Goal: Transaction & Acquisition: Purchase product/service

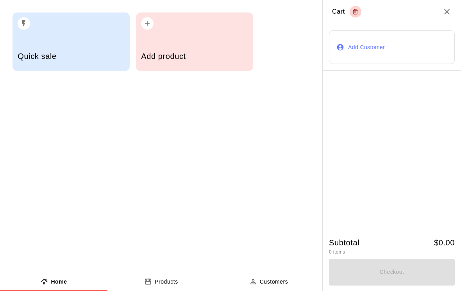
scroll to position [0, 3]
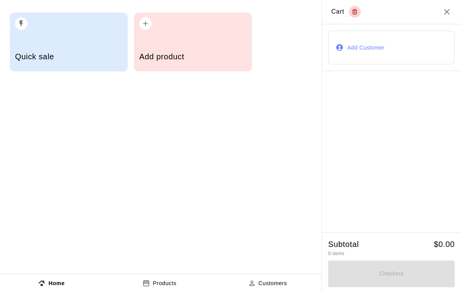
click at [229, 68] on div "Add product" at bounding box center [194, 57] width 107 height 28
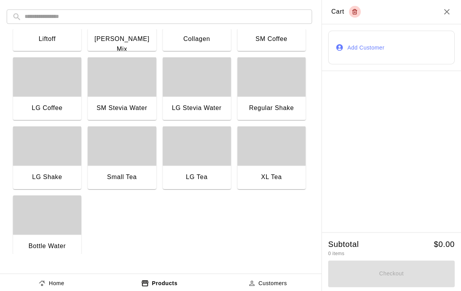
scroll to position [597, 0]
click at [43, 227] on div "button" at bounding box center [50, 214] width 68 height 39
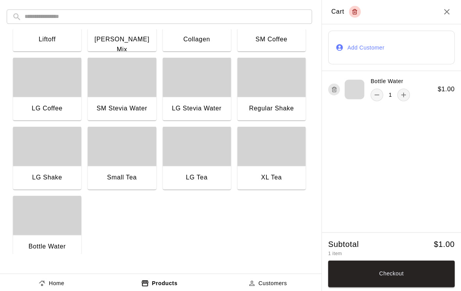
click at [43, 227] on div "button" at bounding box center [50, 214] width 68 height 39
click at [370, 272] on button "Checkout" at bounding box center [392, 272] width 126 height 27
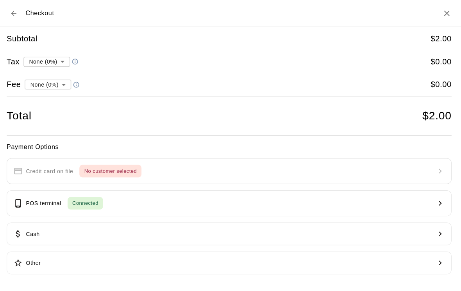
click at [171, 206] on button "POS terminal Connected" at bounding box center [230, 202] width 442 height 26
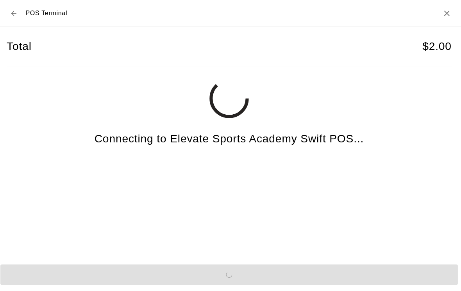
click at [128, 280] on div "Send to POS" at bounding box center [230, 273] width 461 height 27
click at [123, 284] on div "Send to POS" at bounding box center [230, 273] width 461 height 27
click at [130, 279] on div "Send to POS" at bounding box center [230, 273] width 461 height 27
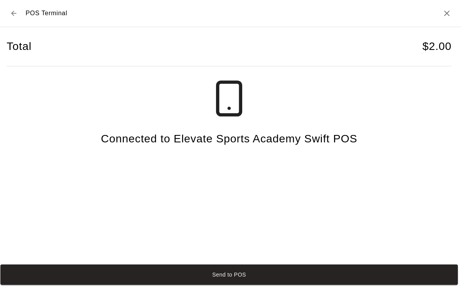
click at [129, 279] on button "Send to POS" at bounding box center [230, 273] width 455 height 20
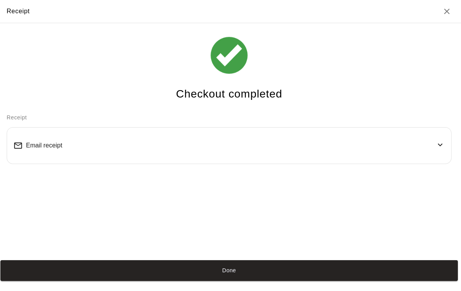
click at [389, 277] on button "Done" at bounding box center [230, 269] width 455 height 20
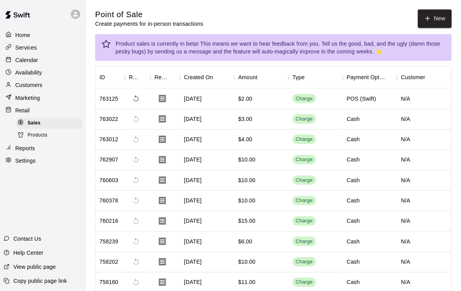
click at [430, 22] on button "New" at bounding box center [435, 18] width 34 height 18
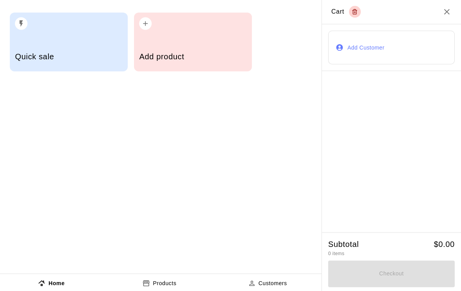
click at [221, 58] on h5 "Add product" at bounding box center [194, 56] width 107 height 11
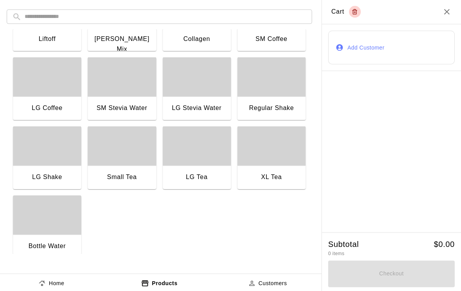
click at [45, 235] on div "Bottle Water" at bounding box center [50, 246] width 68 height 25
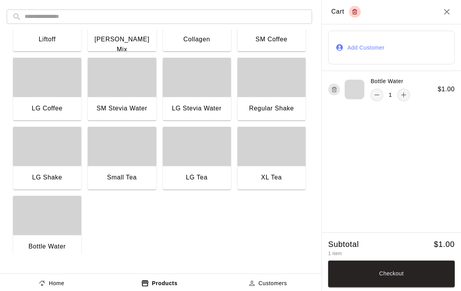
click at [40, 230] on div "button" at bounding box center [50, 214] width 68 height 39
click at [404, 274] on button "Checkout" at bounding box center [392, 272] width 126 height 27
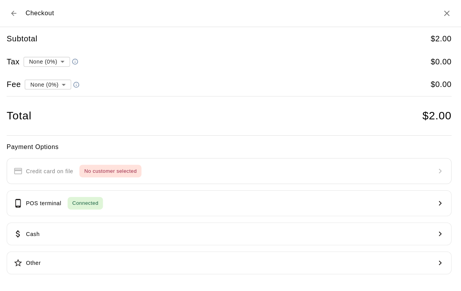
click at [154, 236] on button "Cash" at bounding box center [230, 233] width 442 height 23
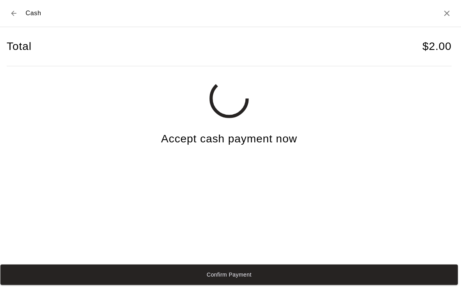
click at [161, 284] on button "Confirm Payment" at bounding box center [230, 273] width 455 height 20
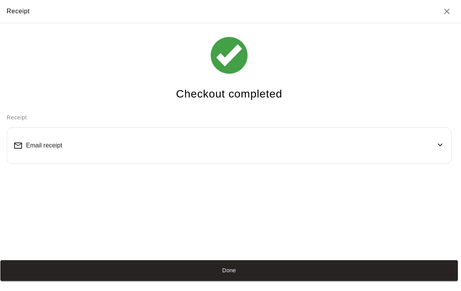
click at [378, 279] on button "Done" at bounding box center [230, 269] width 455 height 20
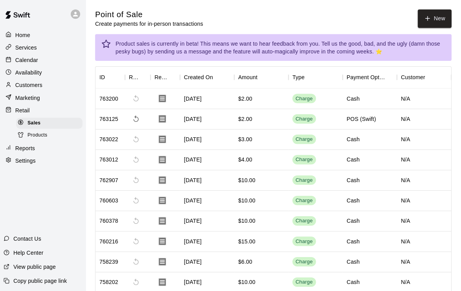
click at [428, 27] on button "New" at bounding box center [435, 18] width 34 height 18
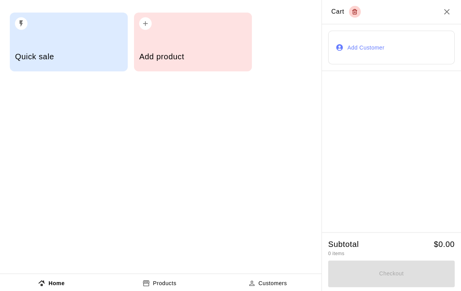
click at [225, 59] on h5 "Add product" at bounding box center [194, 56] width 107 height 11
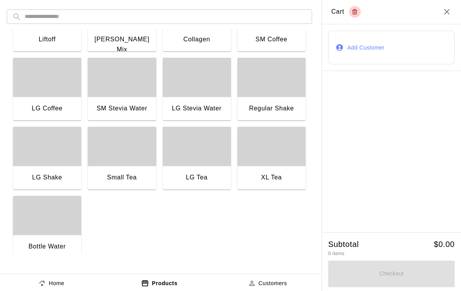
click at [43, 231] on div "button" at bounding box center [50, 214] width 68 height 39
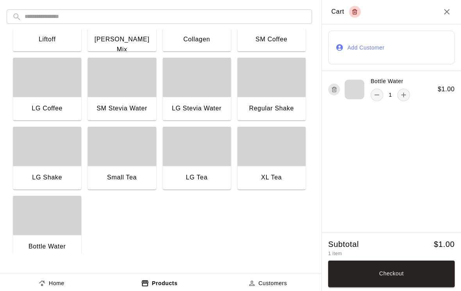
click at [357, 272] on button "Checkout" at bounding box center [392, 272] width 126 height 27
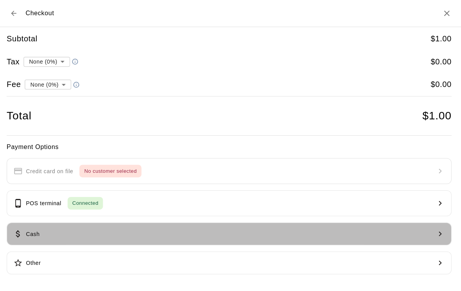
click at [119, 227] on button "Cash" at bounding box center [230, 233] width 442 height 23
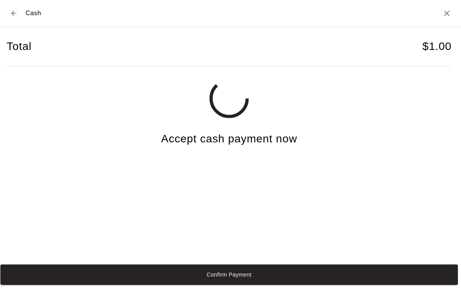
click at [109, 284] on button "Confirm Payment" at bounding box center [230, 273] width 455 height 20
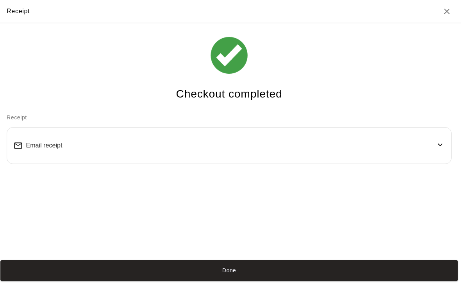
click at [31, 256] on div "Checkout completed Receipt Email receipt" at bounding box center [230, 139] width 461 height 233
click at [16, 277] on button "Done" at bounding box center [230, 269] width 455 height 20
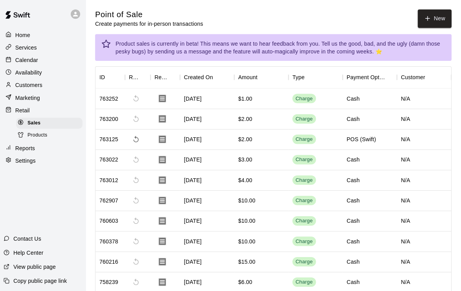
click at [433, 20] on button "New" at bounding box center [435, 18] width 34 height 18
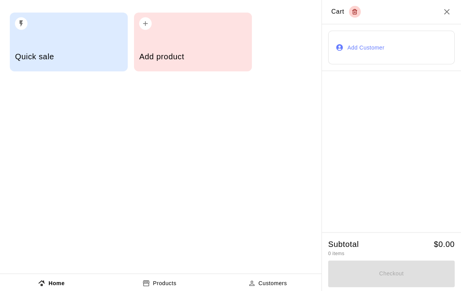
click at [278, 80] on div "Quick sale Add product" at bounding box center [161, 42] width 322 height 84
click at [227, 59] on h5 "Add product" at bounding box center [194, 56] width 107 height 11
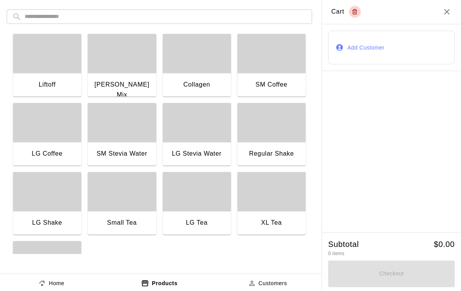
scroll to position [551, 0]
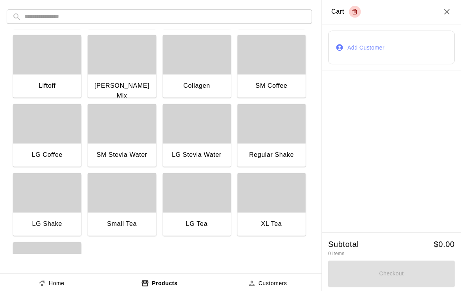
click at [198, 144] on div "LG Stevia Water" at bounding box center [198, 155] width 68 height 25
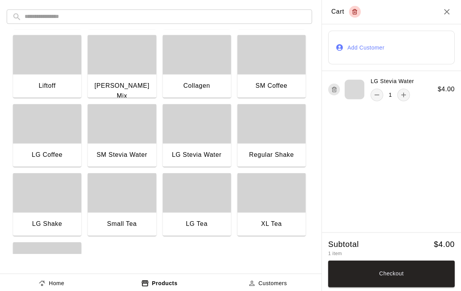
click at [198, 143] on div "LG Stevia Water" at bounding box center [198, 155] width 68 height 25
click at [397, 273] on button "Checkout" at bounding box center [392, 272] width 126 height 27
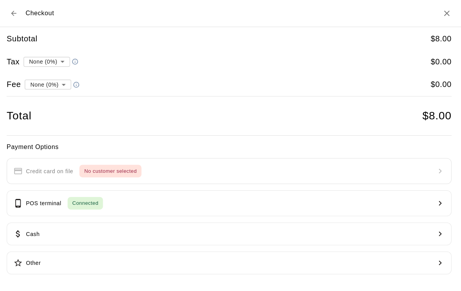
click at [139, 205] on button "POS terminal Connected" at bounding box center [230, 202] width 442 height 26
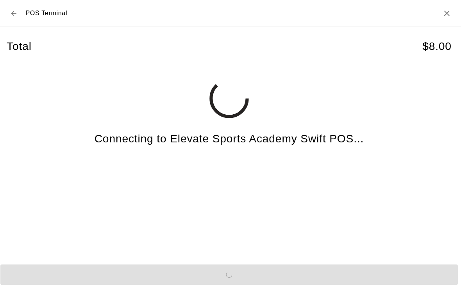
click at [108, 284] on div "Send to POS" at bounding box center [230, 273] width 461 height 27
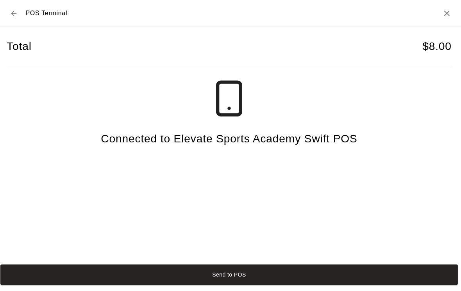
click at [107, 282] on button "Send to POS" at bounding box center [230, 273] width 455 height 20
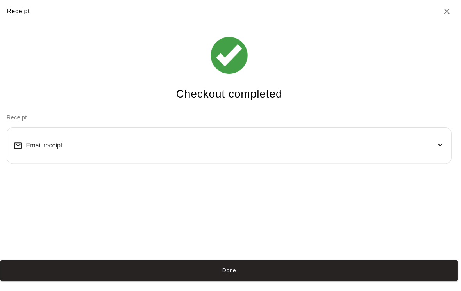
scroll to position [2, 0]
click at [52, 152] on div "Email receipt" at bounding box center [230, 144] width 429 height 23
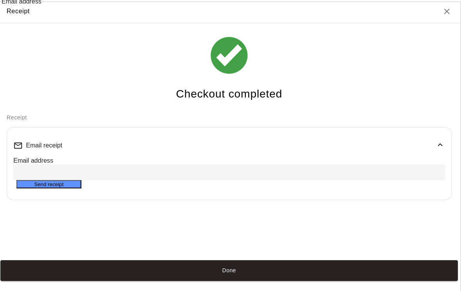
click at [426, 134] on div "Email receipt" at bounding box center [230, 144] width 429 height 23
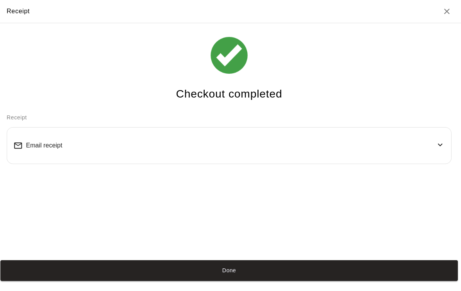
click at [34, 153] on div "Email receipt" at bounding box center [230, 144] width 429 height 23
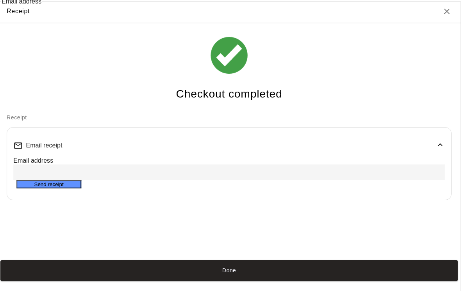
click at [21, 175] on input "Email address" at bounding box center [236, 172] width 440 height 16
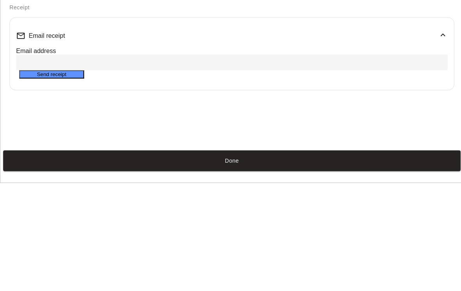
click at [425, 133] on div "Email receipt" at bounding box center [230, 144] width 429 height 23
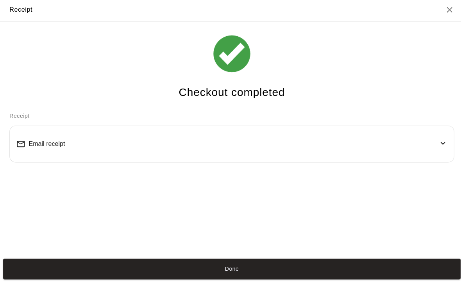
click at [300, 267] on button "Done" at bounding box center [230, 269] width 455 height 20
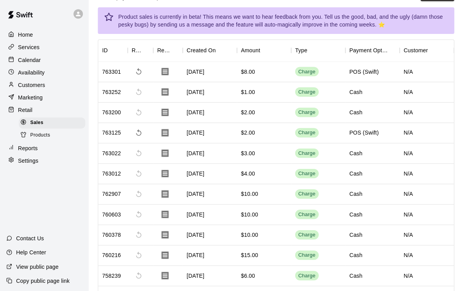
scroll to position [0, 0]
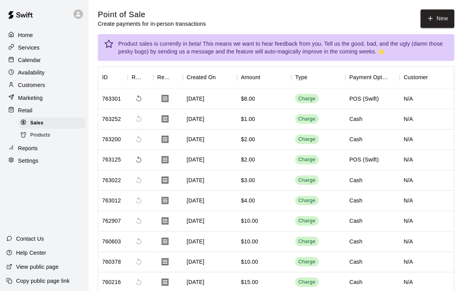
click at [431, 21] on icon "button" at bounding box center [427, 18] width 7 height 7
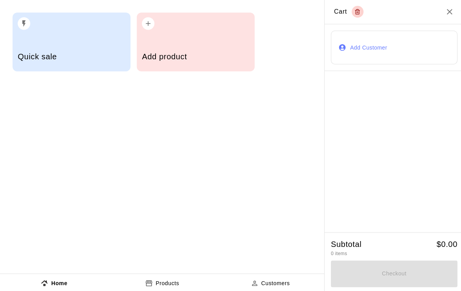
click at [220, 59] on h5 "Add product" at bounding box center [194, 56] width 107 height 11
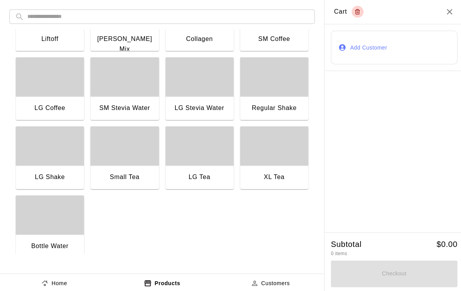
scroll to position [597, 0]
click at [70, 275] on button "Home" at bounding box center [53, 282] width 107 height 19
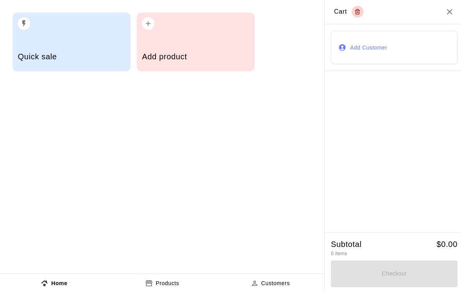
click at [64, 274] on button "Home" at bounding box center [53, 282] width 107 height 19
click at [444, 16] on icon "Close" at bounding box center [446, 11] width 9 height 9
